Goal: Register for event/course

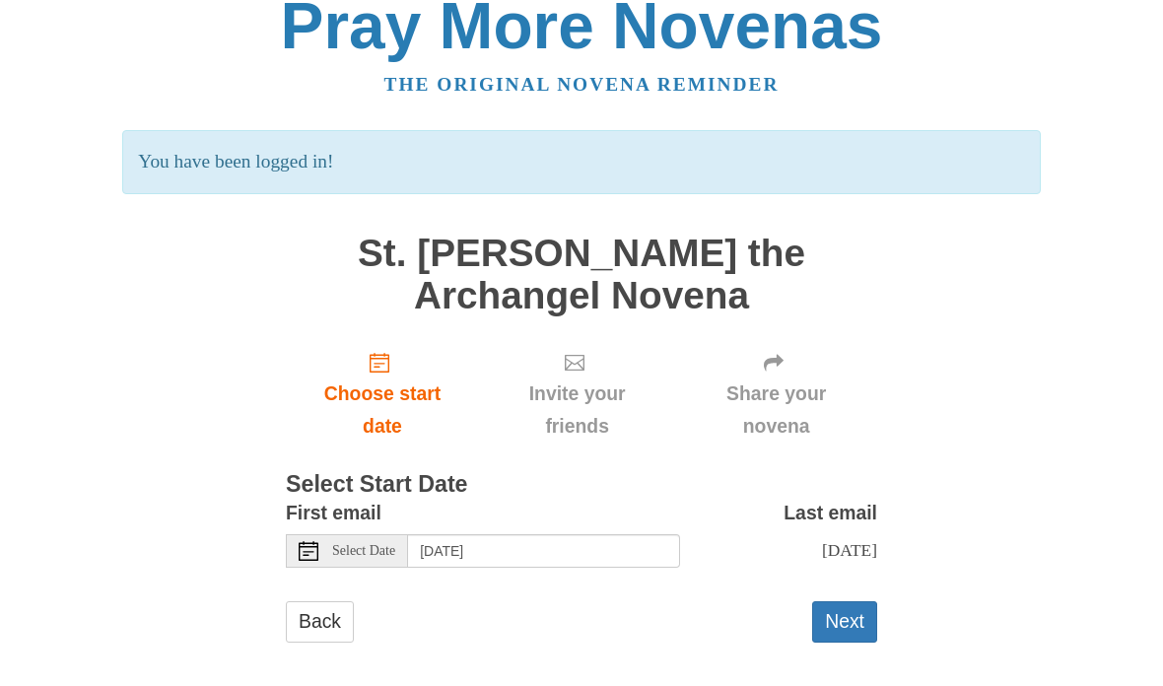
scroll to position [31, 0]
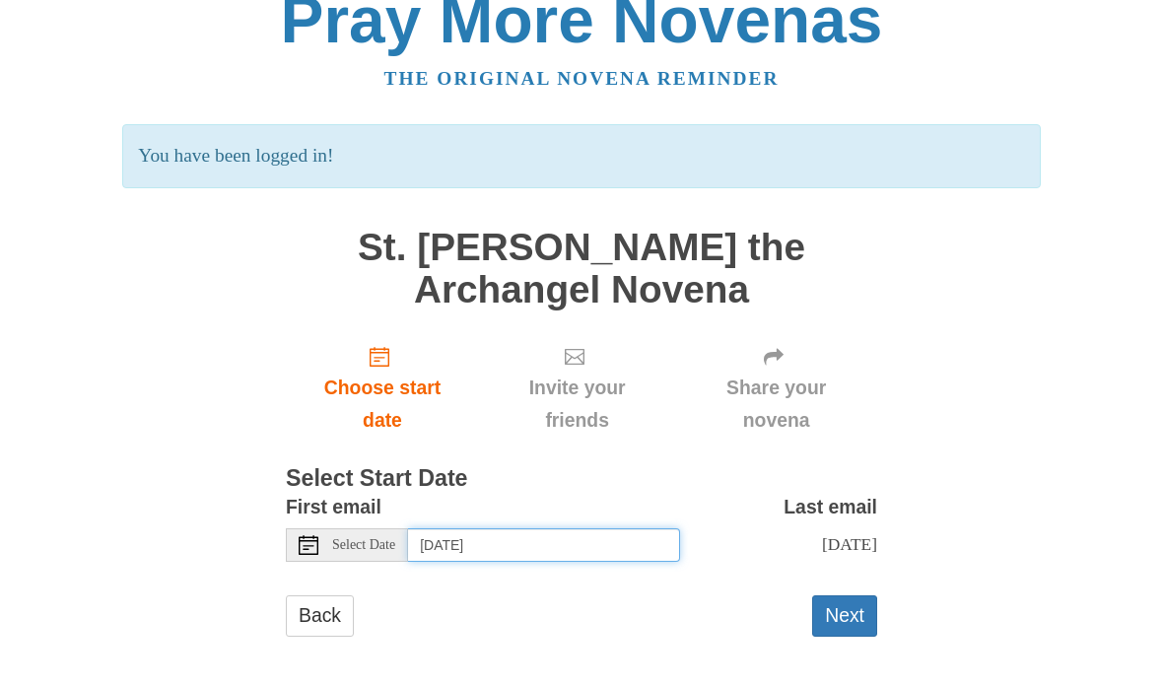
click at [521, 528] on input "Saturday, August 16th" at bounding box center [544, 545] width 272 height 34
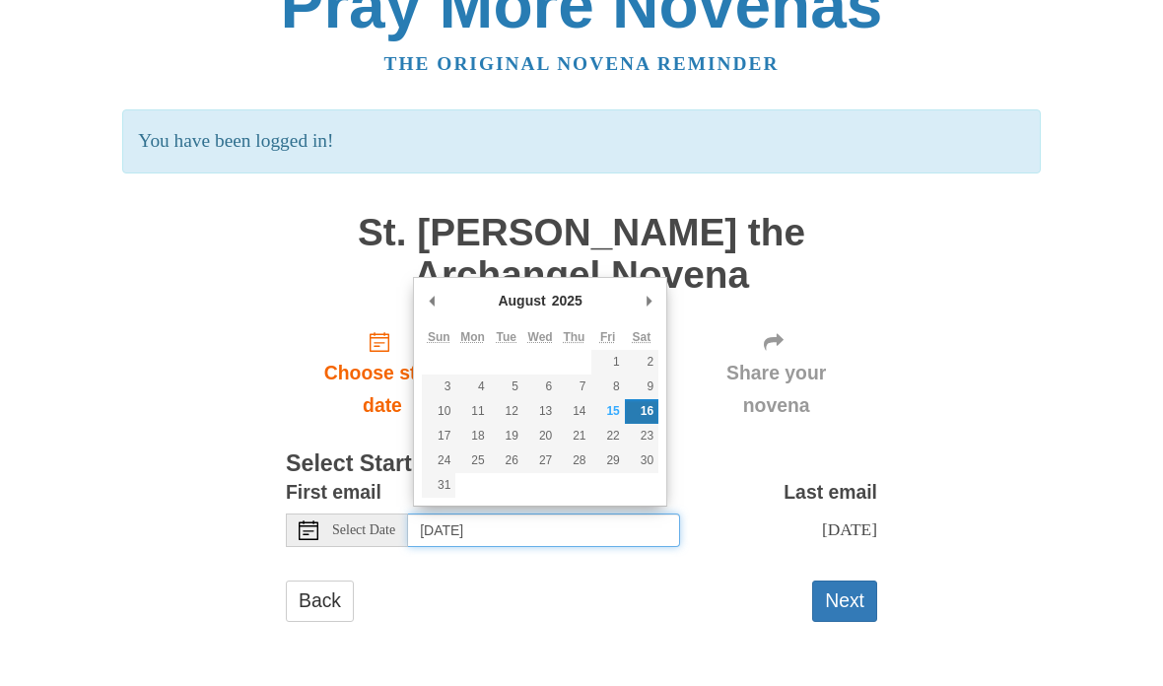
type input "Friday, August 15th"
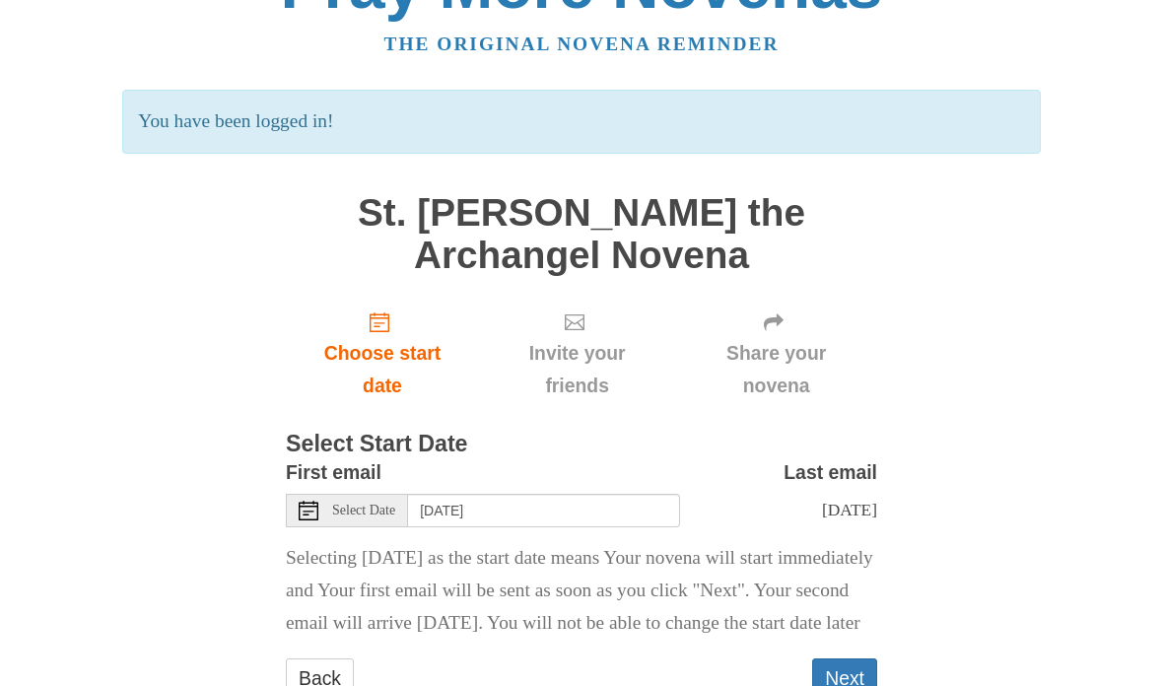
scroll to position [157, 0]
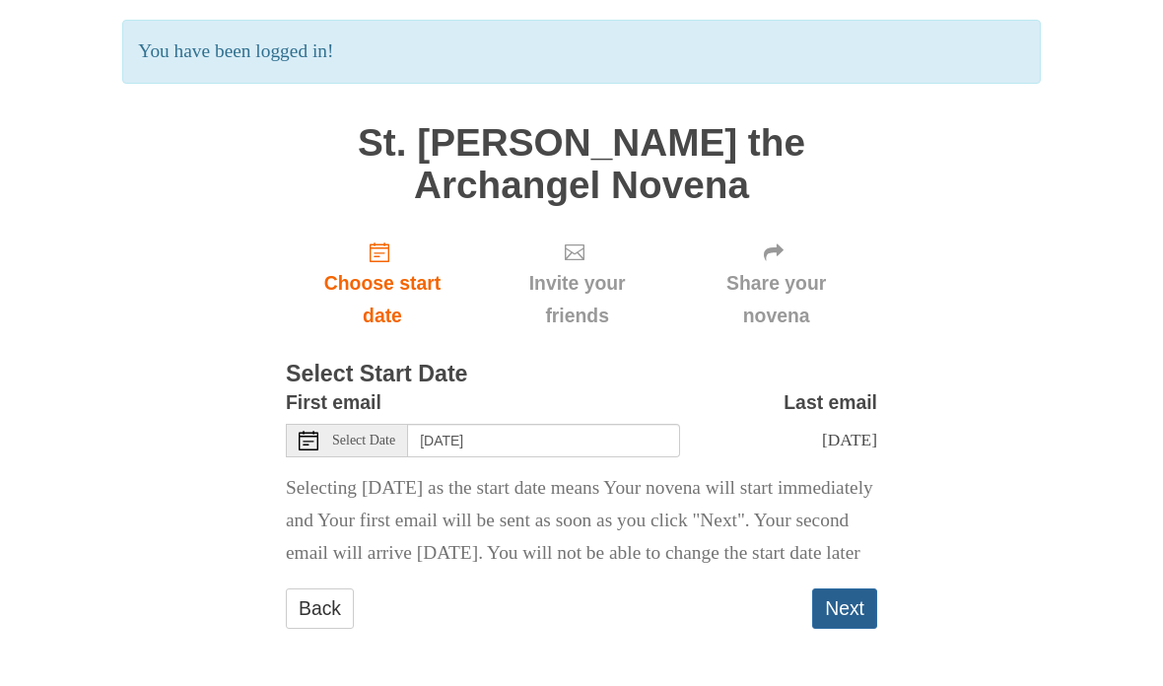
click at [845, 615] on button "Next" at bounding box center [844, 608] width 65 height 40
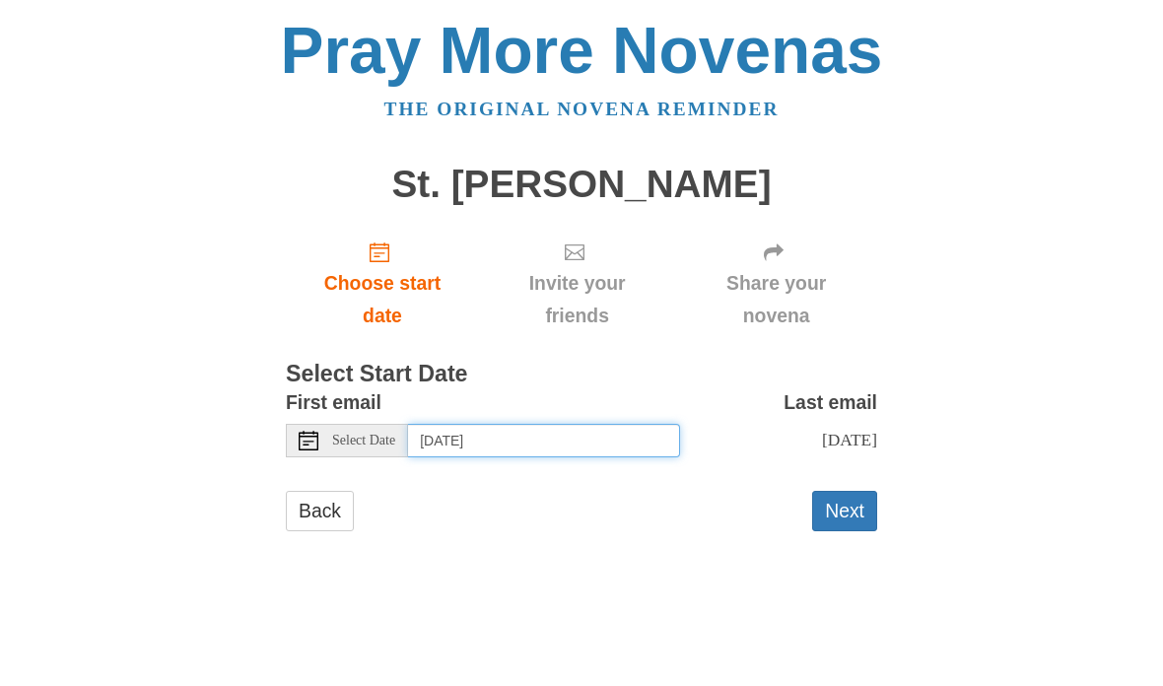
click at [580, 432] on input "[DATE]" at bounding box center [544, 441] width 272 height 34
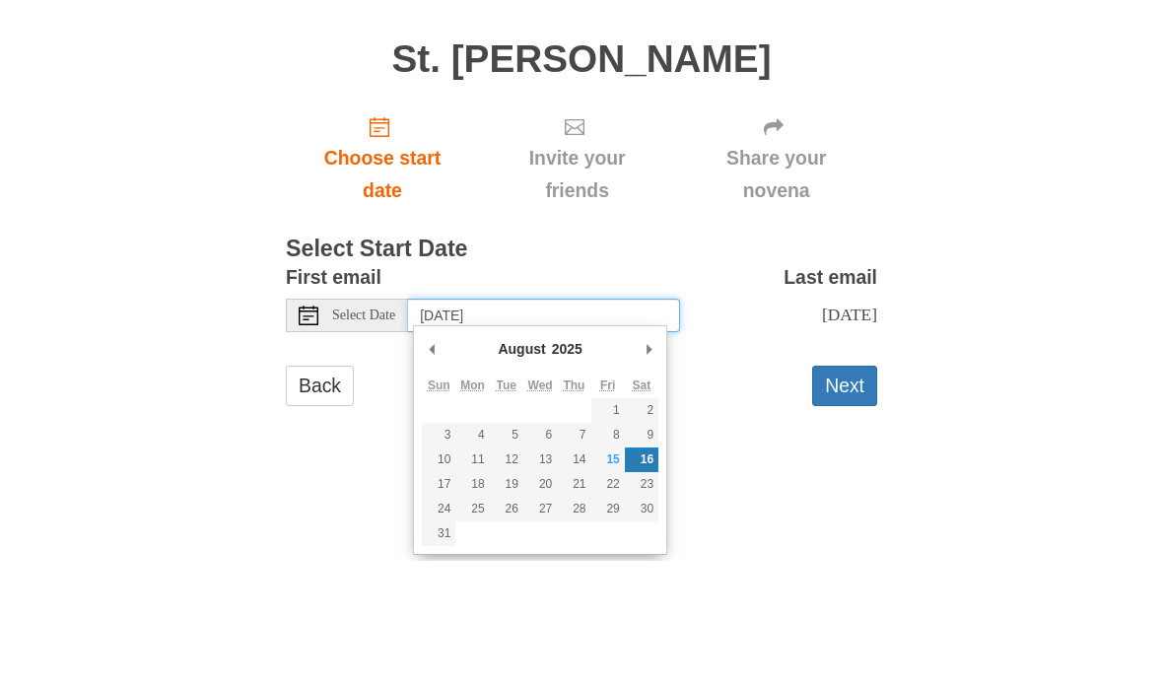
type input "Friday, August 15th"
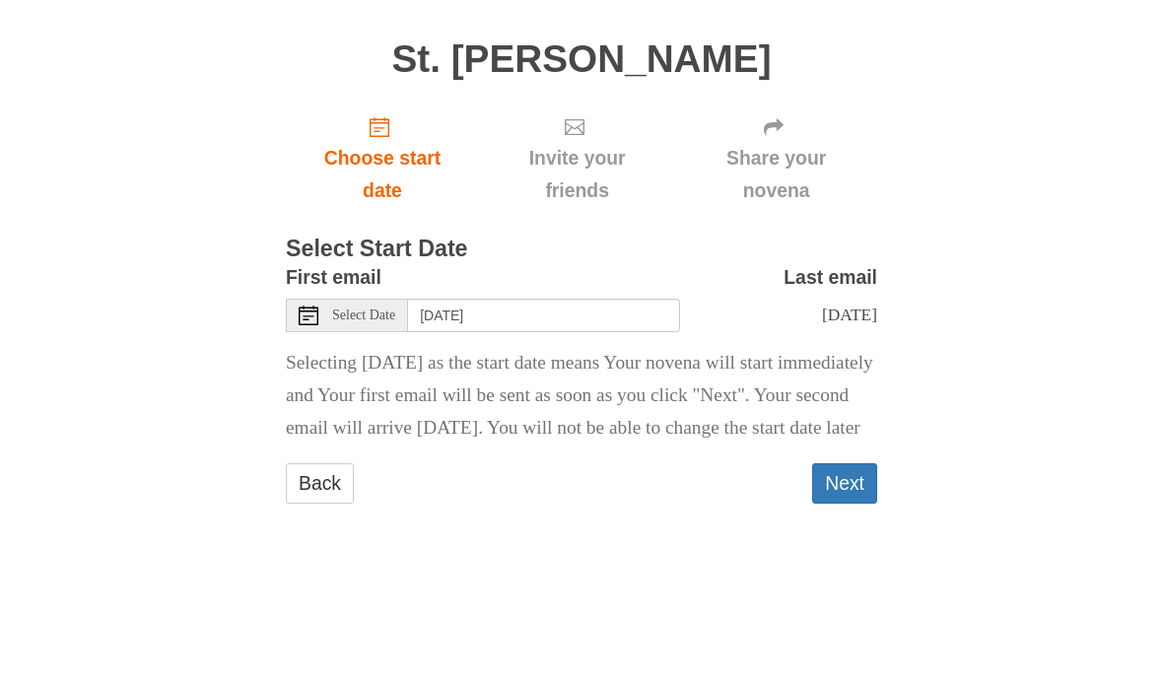
scroll to position [23, 0]
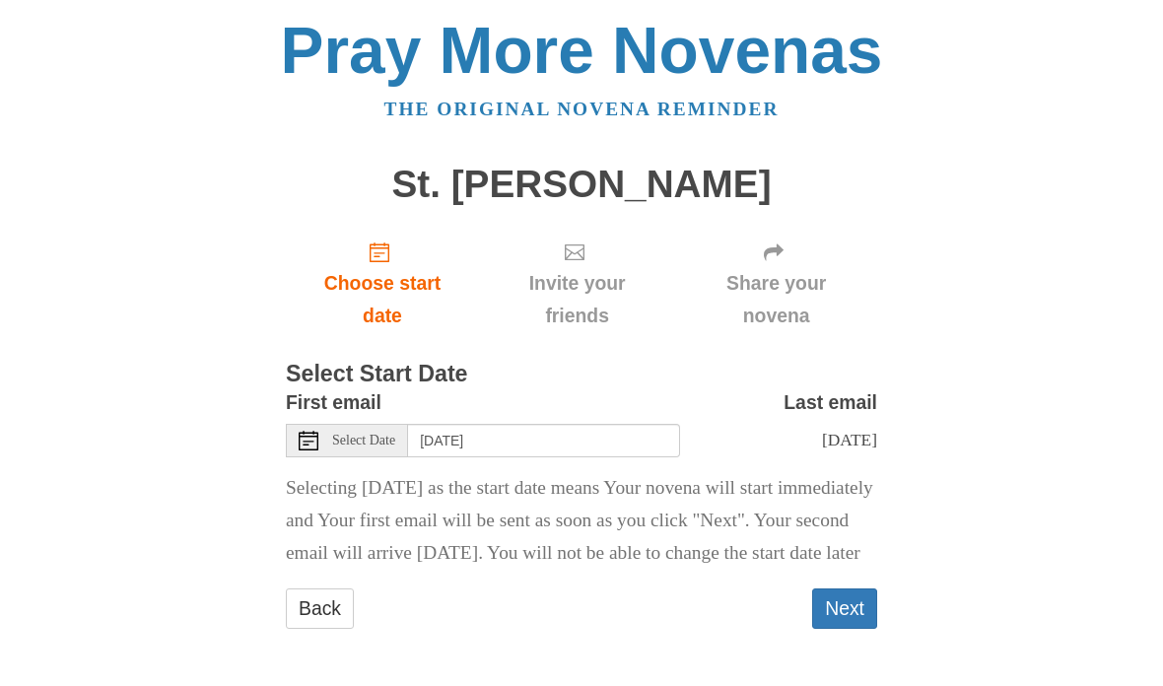
click at [860, 514] on p "Selecting [DATE] as the start date means Your novena will start immediately and…" at bounding box center [581, 521] width 591 height 98
click at [846, 615] on button "Next" at bounding box center [844, 608] width 65 height 40
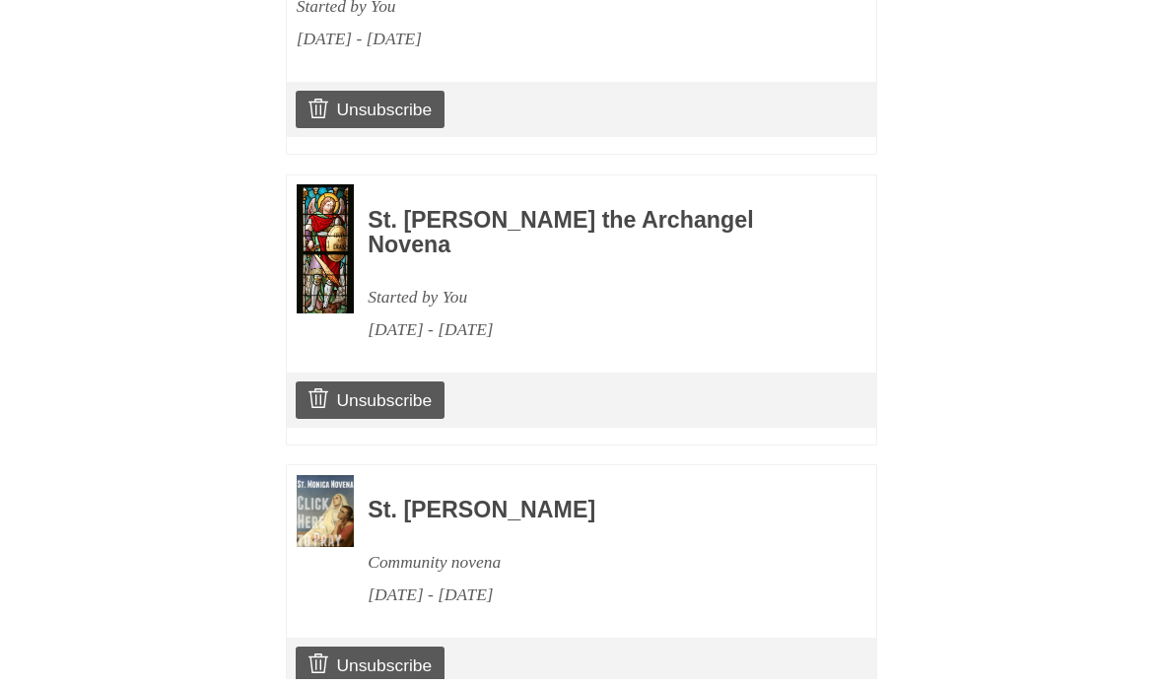
scroll to position [1314, 0]
